Goal: Transaction & Acquisition: Purchase product/service

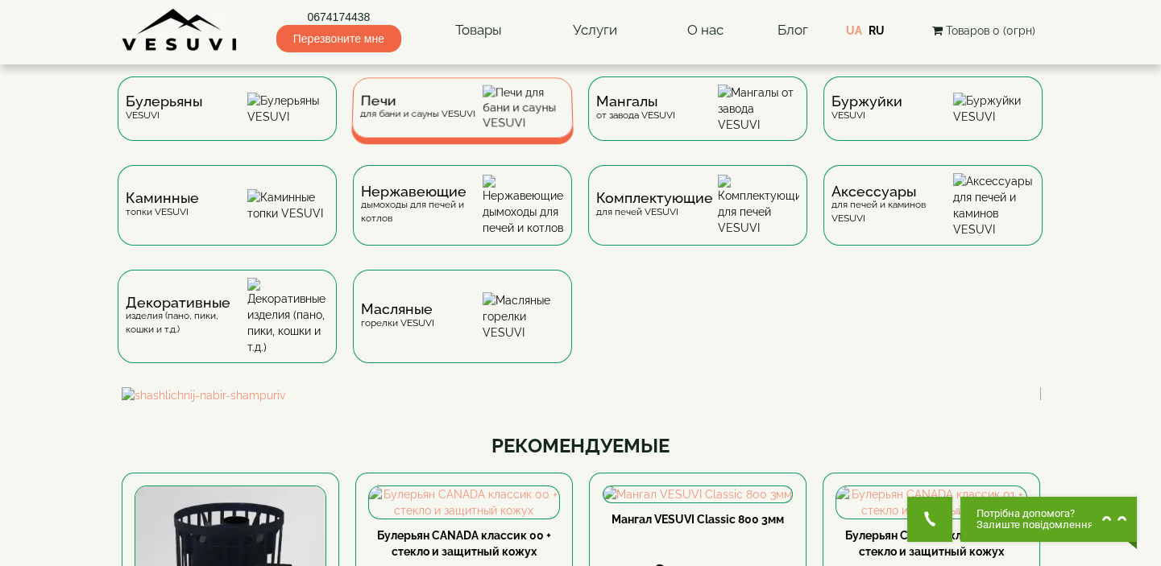
click at [444, 115] on div "Печи для бани и сауны VESUVI" at bounding box center [416, 107] width 115 height 25
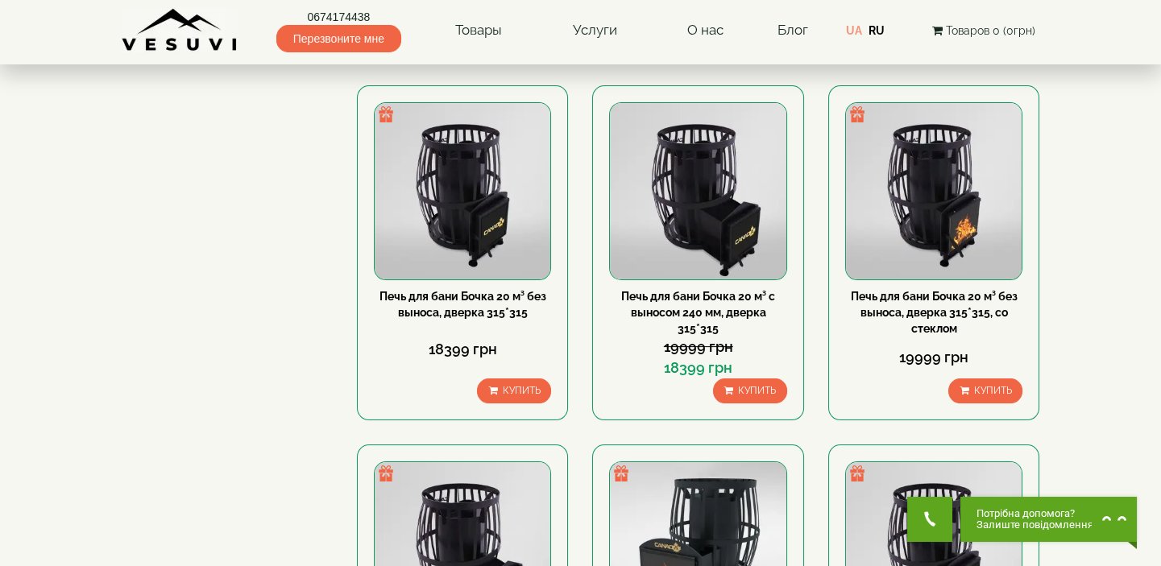
scroll to position [1098, 0]
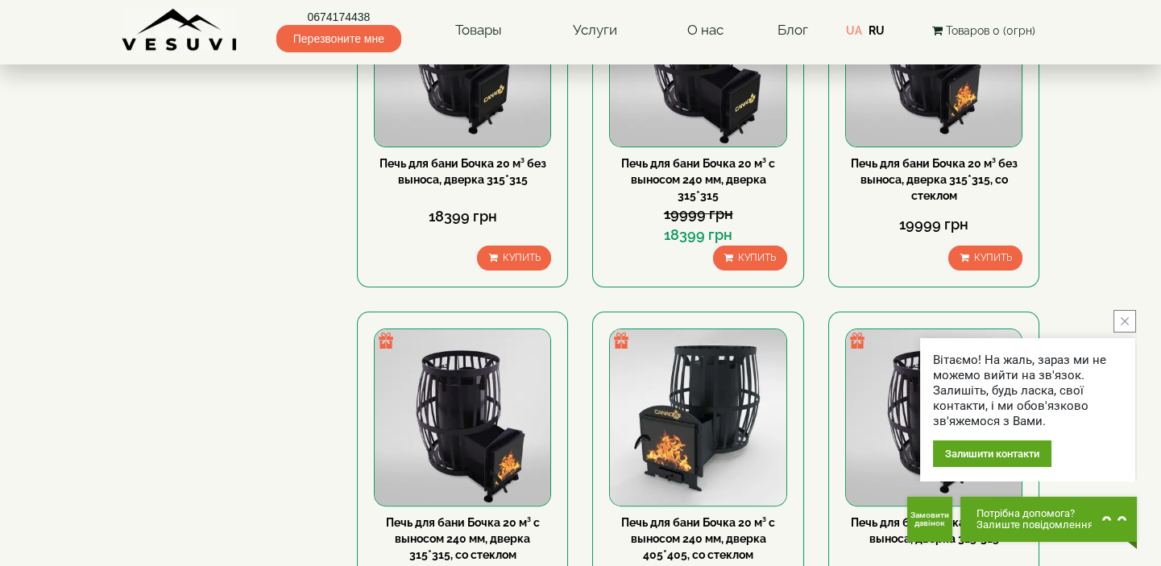
click at [1129, 317] on button "close button" at bounding box center [1124, 321] width 23 height 23
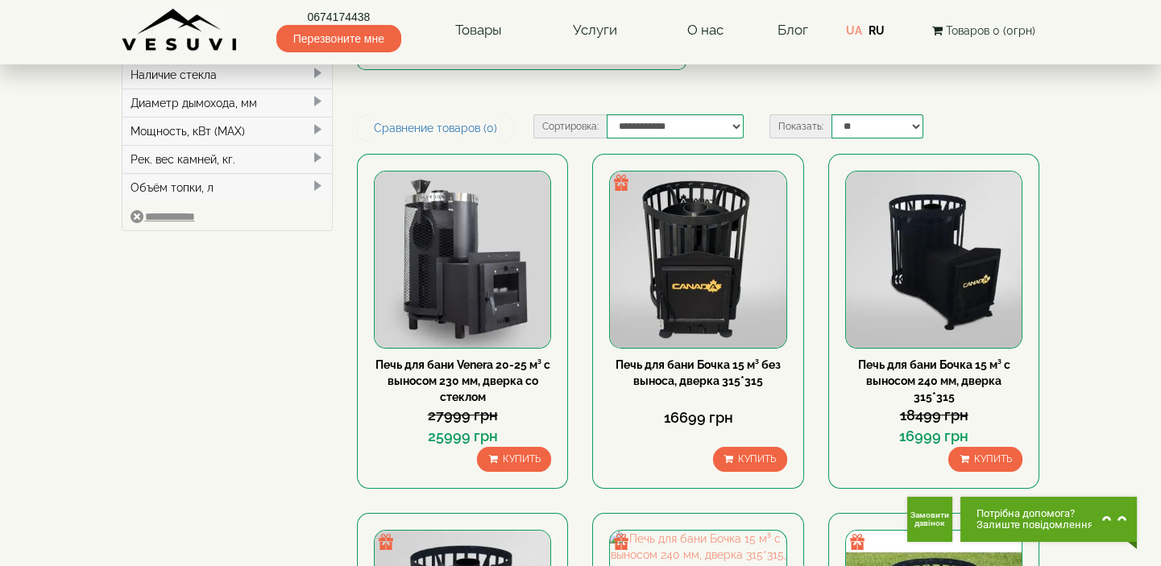
scroll to position [0, 0]
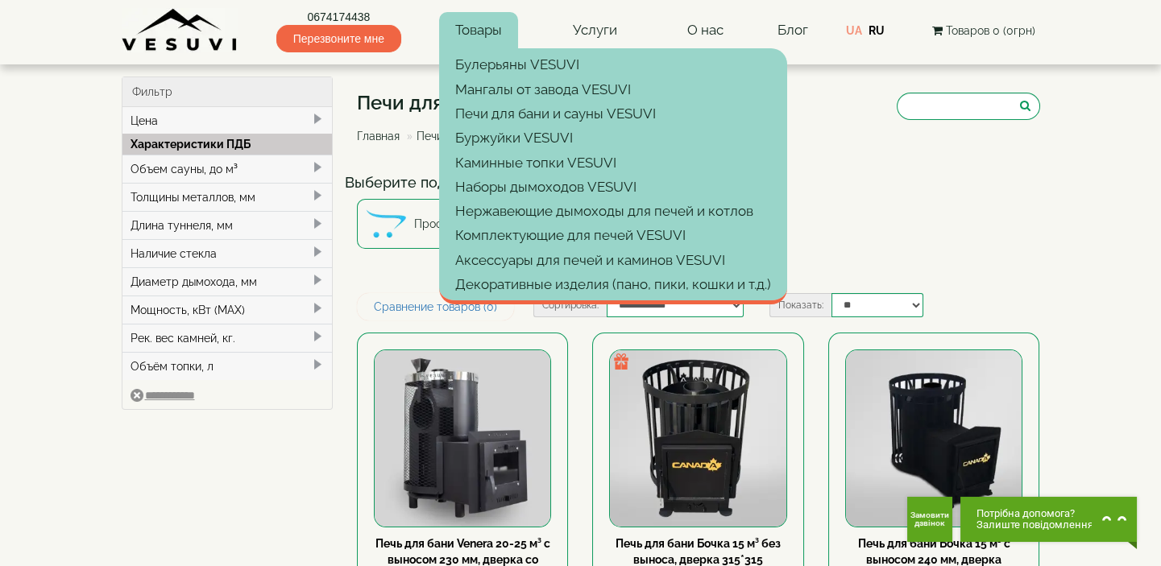
click at [481, 31] on link "Товары" at bounding box center [478, 30] width 79 height 37
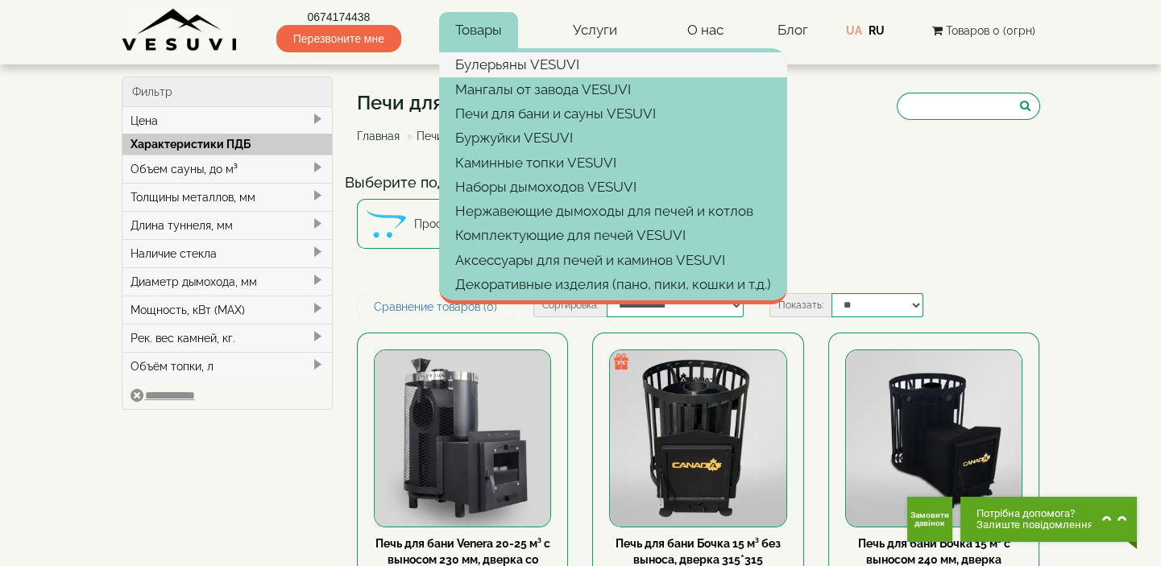
click at [485, 60] on link "Булерьяны VESUVI" at bounding box center [613, 64] width 348 height 24
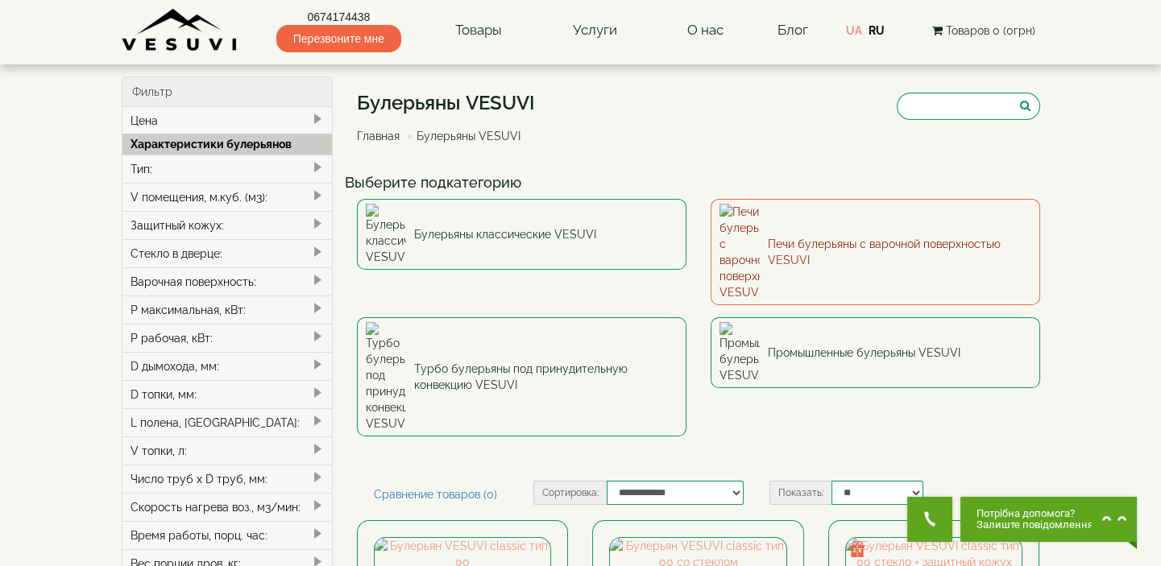
click at [783, 228] on link "Печи булерьяны с варочной поверхностью VESUVI" at bounding box center [874, 252] width 329 height 106
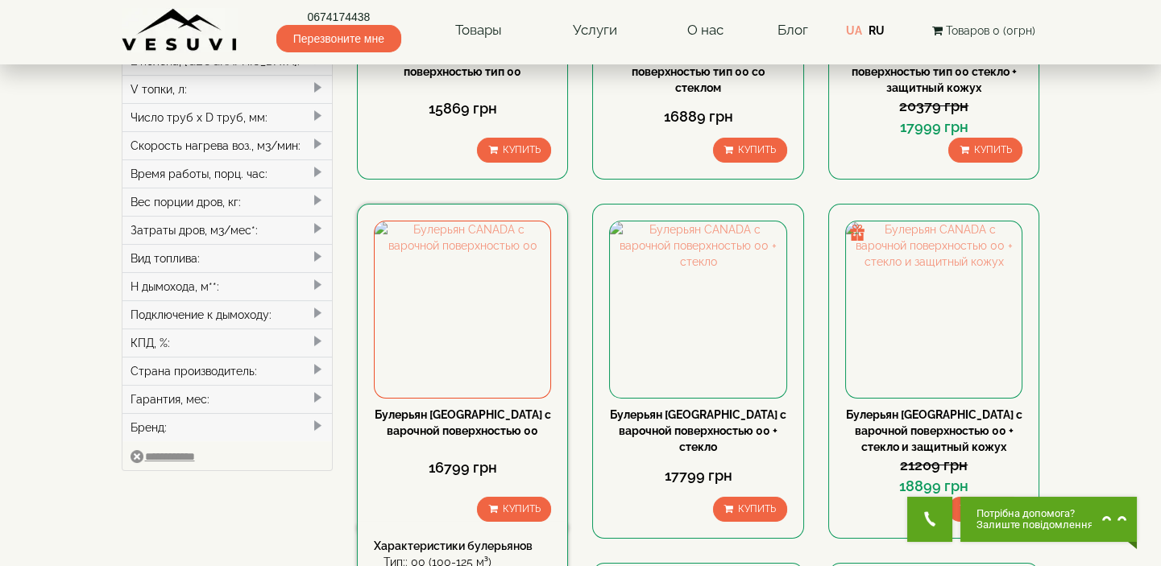
scroll to position [366, 0]
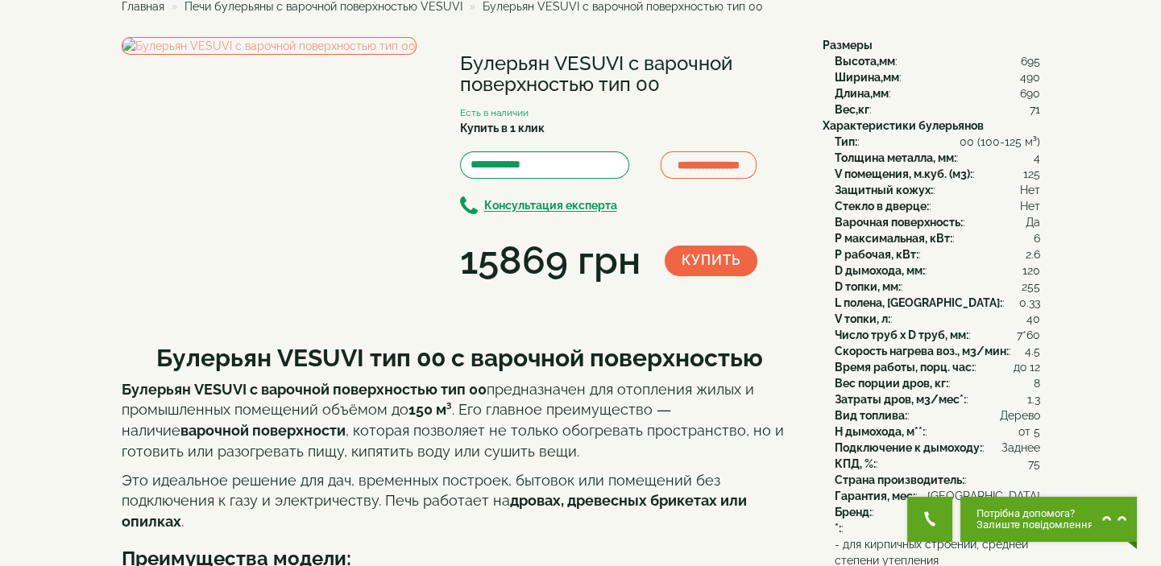
scroll to position [60, 0]
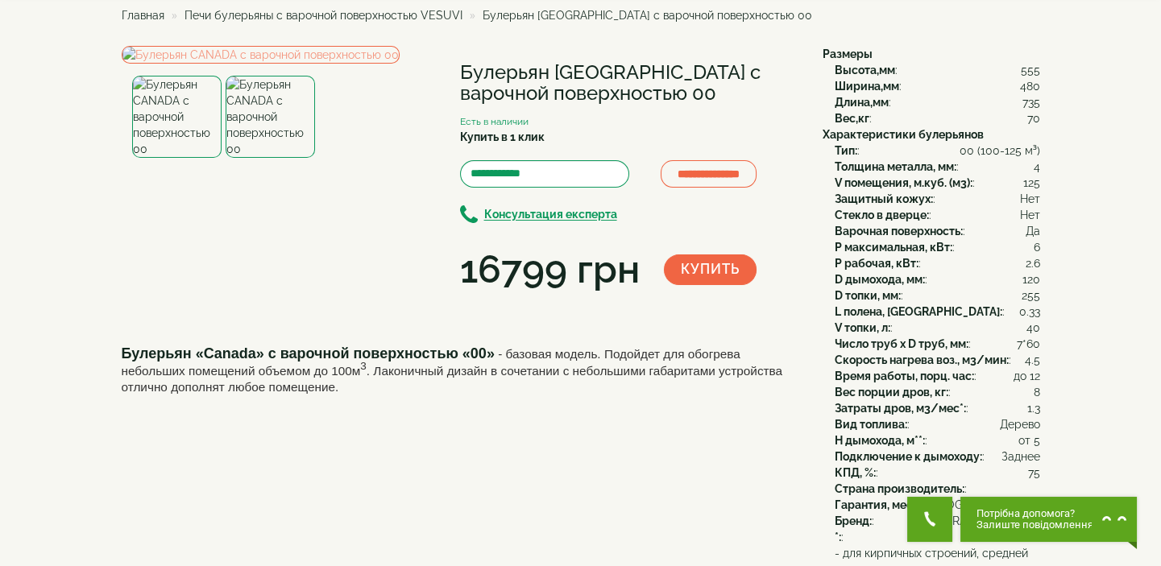
scroll to position [78, 0]
